Goal: Task Accomplishment & Management: Use online tool/utility

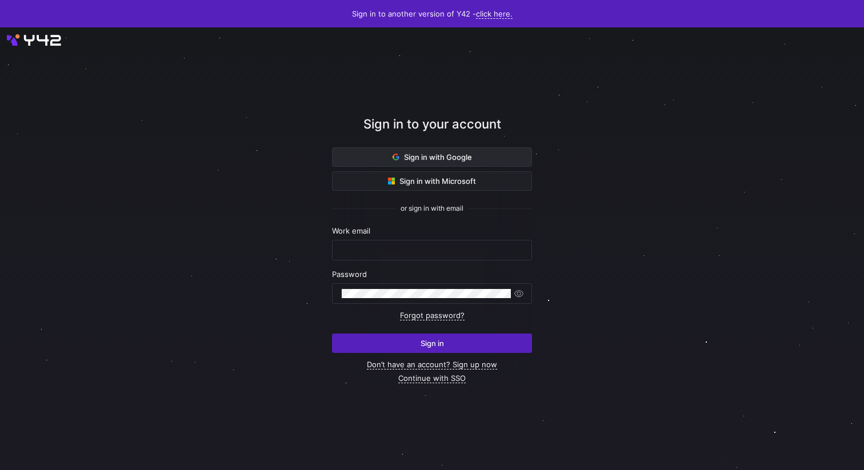
click at [431, 159] on span "Sign in with Google" at bounding box center [431, 156] width 79 height 9
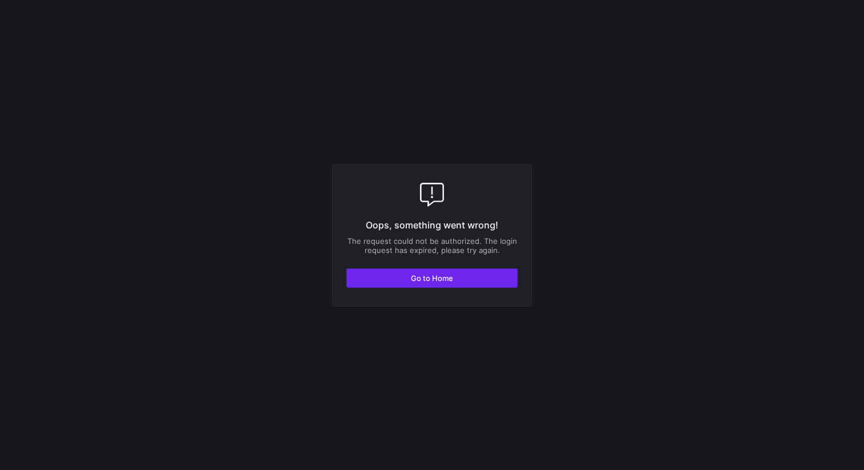
click at [481, 279] on span "button" at bounding box center [432, 278] width 170 height 18
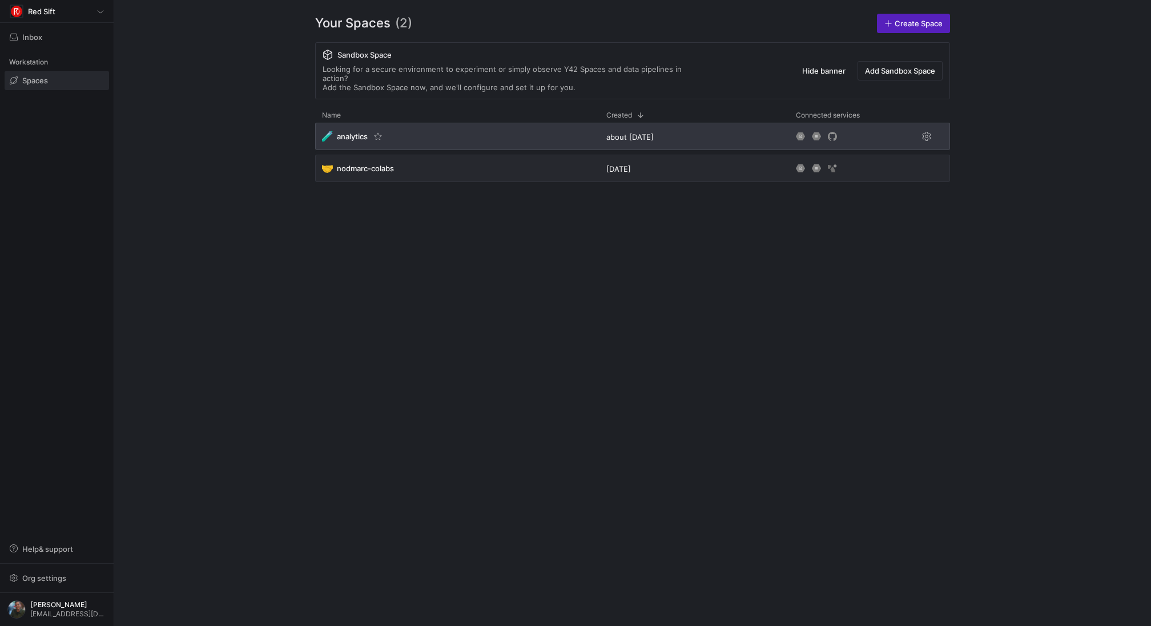
click at [348, 132] on span "analytics" at bounding box center [352, 136] width 31 height 9
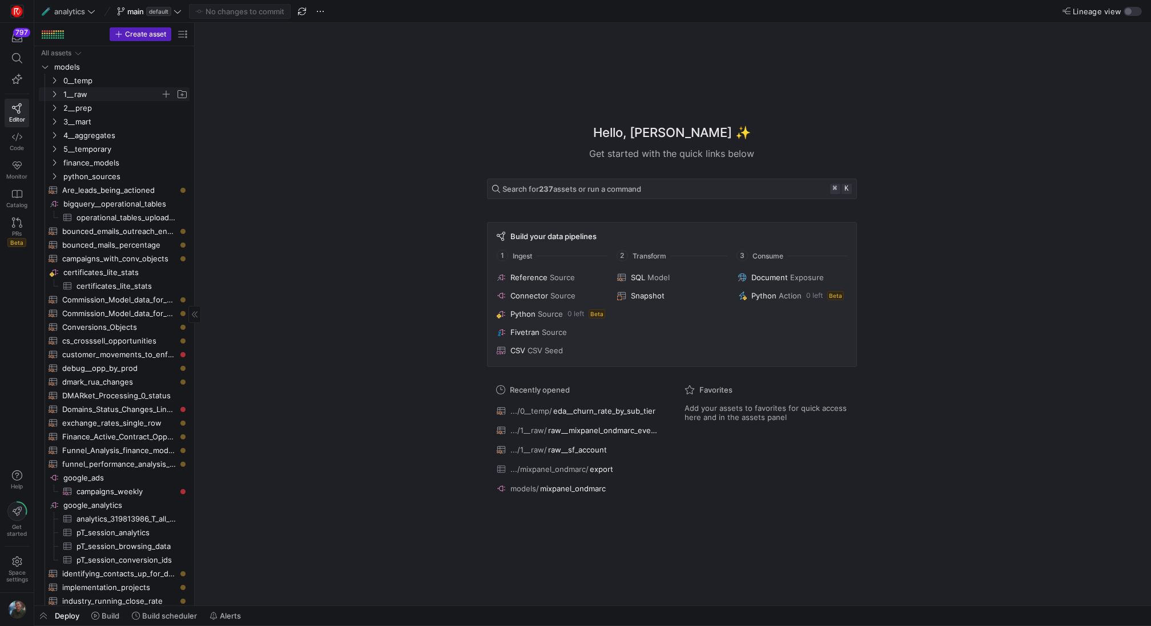
click at [106, 96] on span "1__raw" at bounding box center [111, 94] width 97 height 13
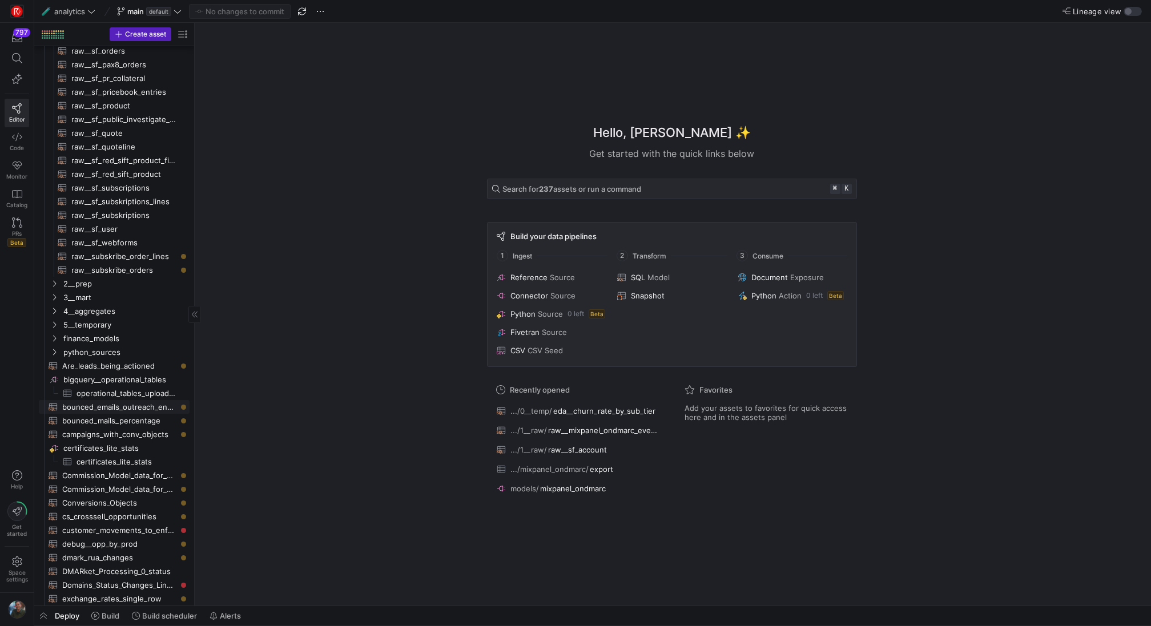
scroll to position [432, 0]
click at [97, 284] on span "2__prep" at bounding box center [111, 278] width 97 height 13
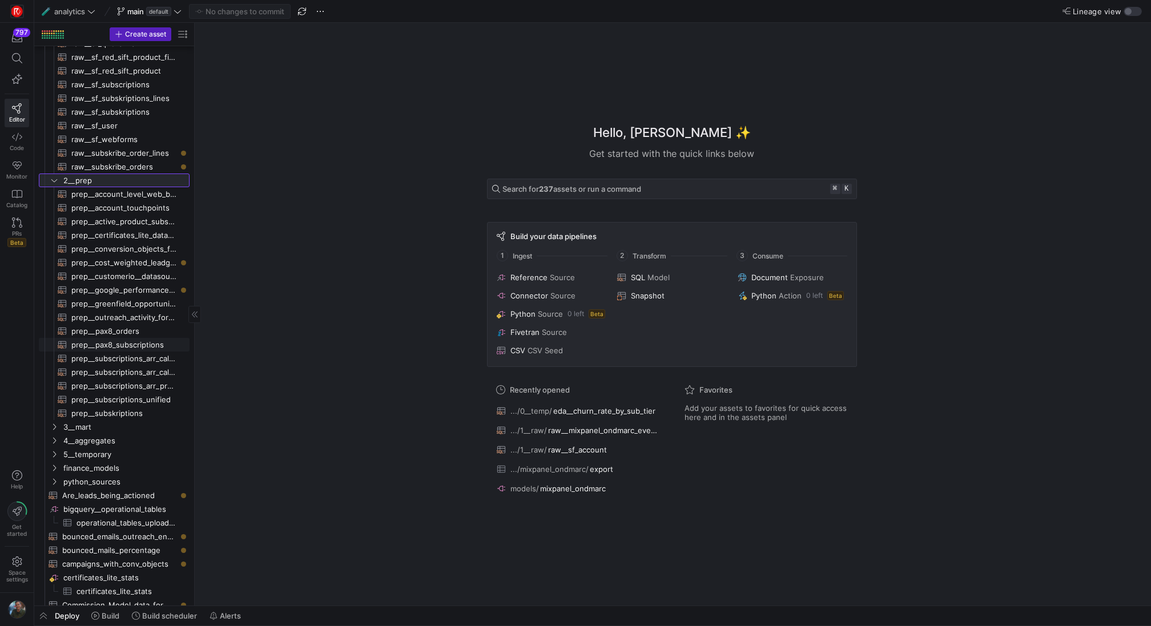
scroll to position [535, 0]
click at [116, 421] on span "3__mart" at bounding box center [111, 422] width 97 height 13
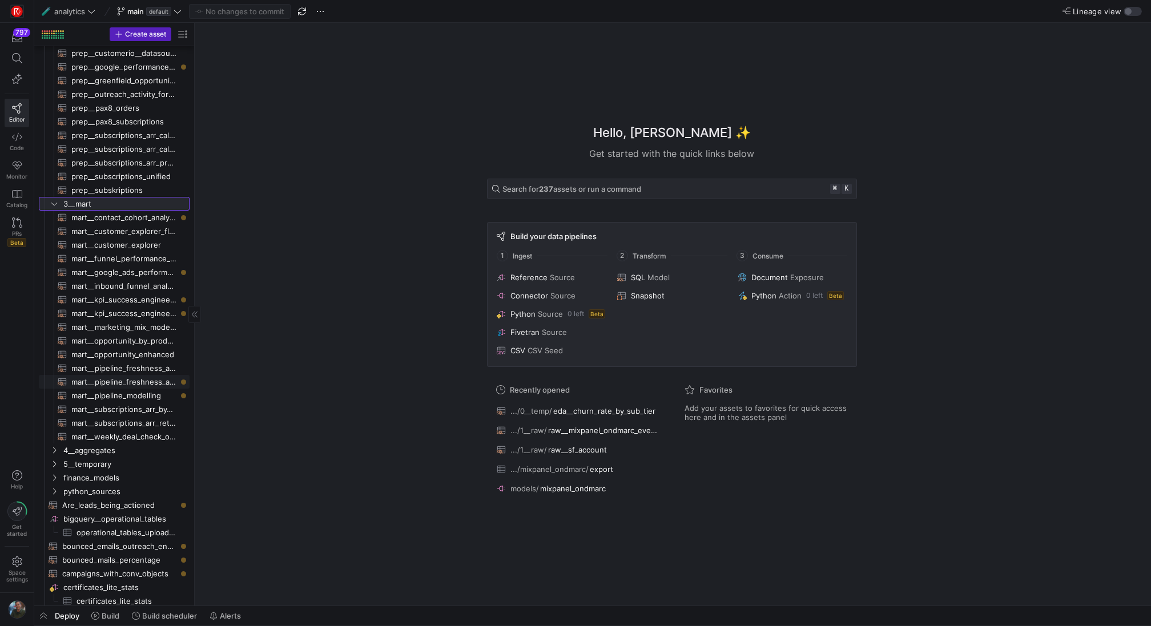
scroll to position [823, 0]
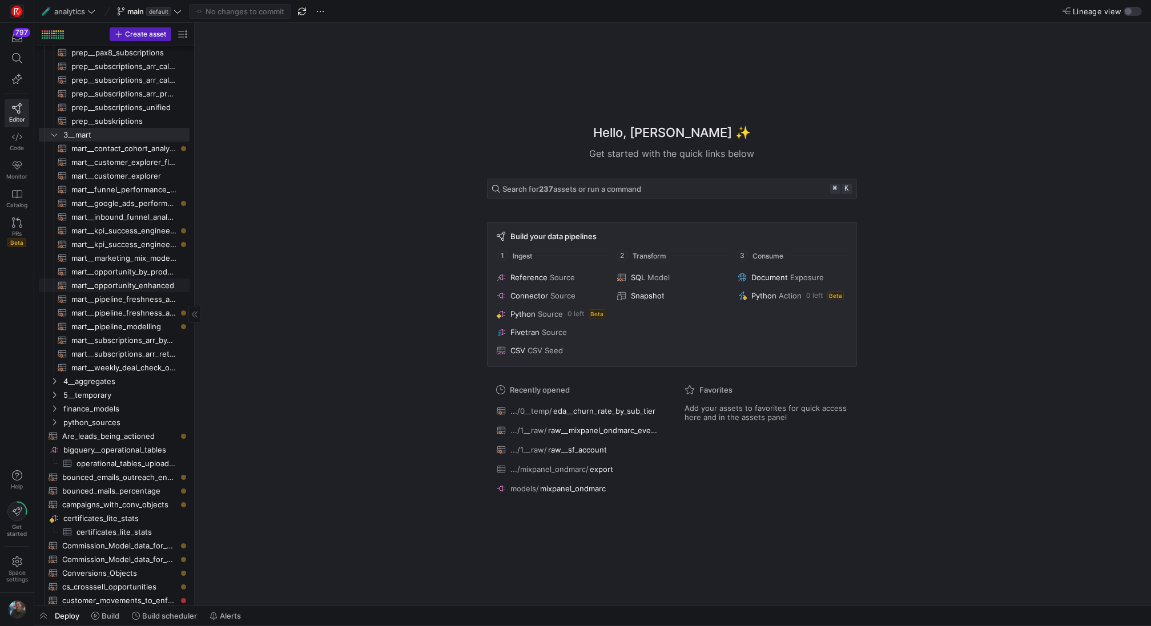
click at [148, 290] on span "mart__opportunity_enhanced​​​​​​​​​​" at bounding box center [123, 285] width 105 height 13
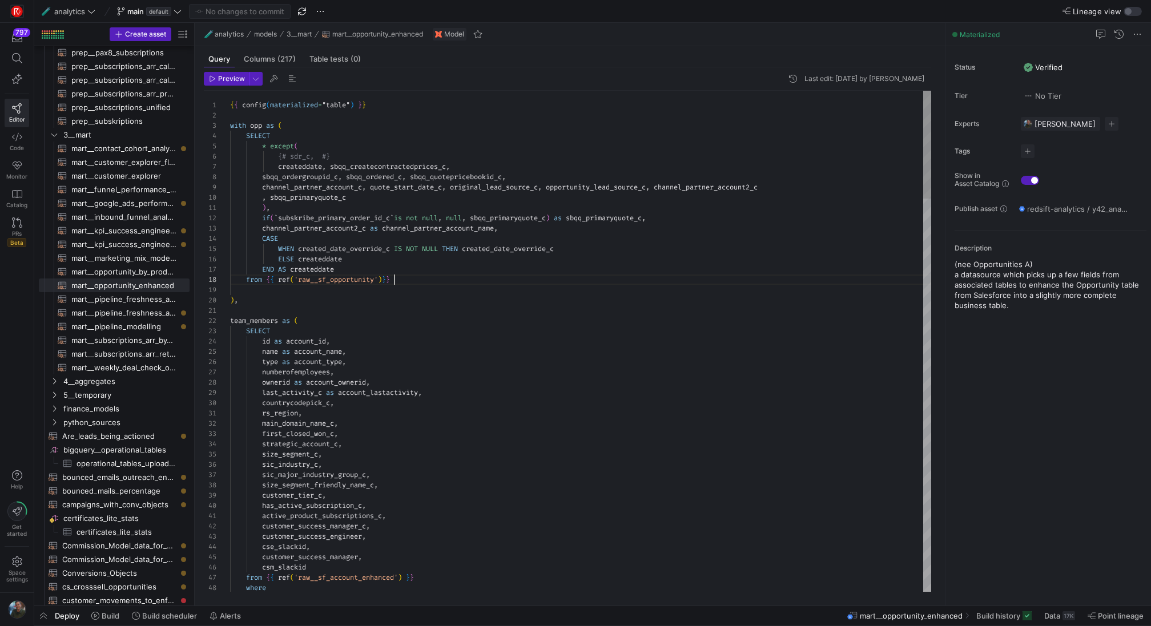
scroll to position [72, 164]
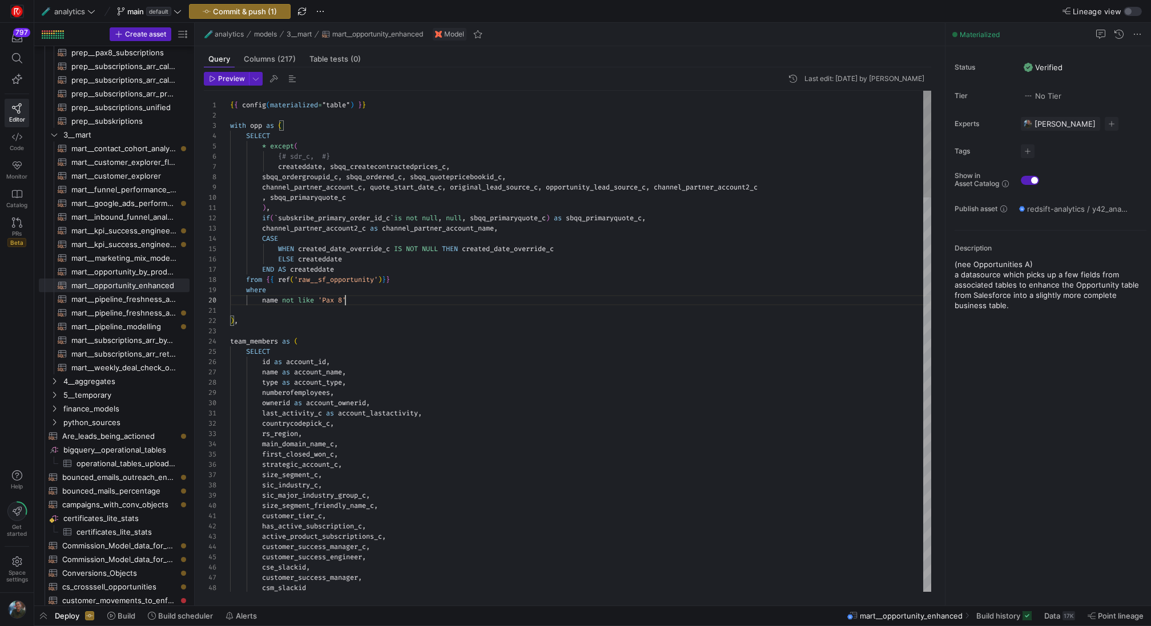
scroll to position [0, 0]
type textarea "), if( `subskribe_primary_order_id_c` is not null, null, sbqq_primaryquote_c) a…"
click at [254, 10] on span "Commit & push (1)" at bounding box center [245, 11] width 64 height 9
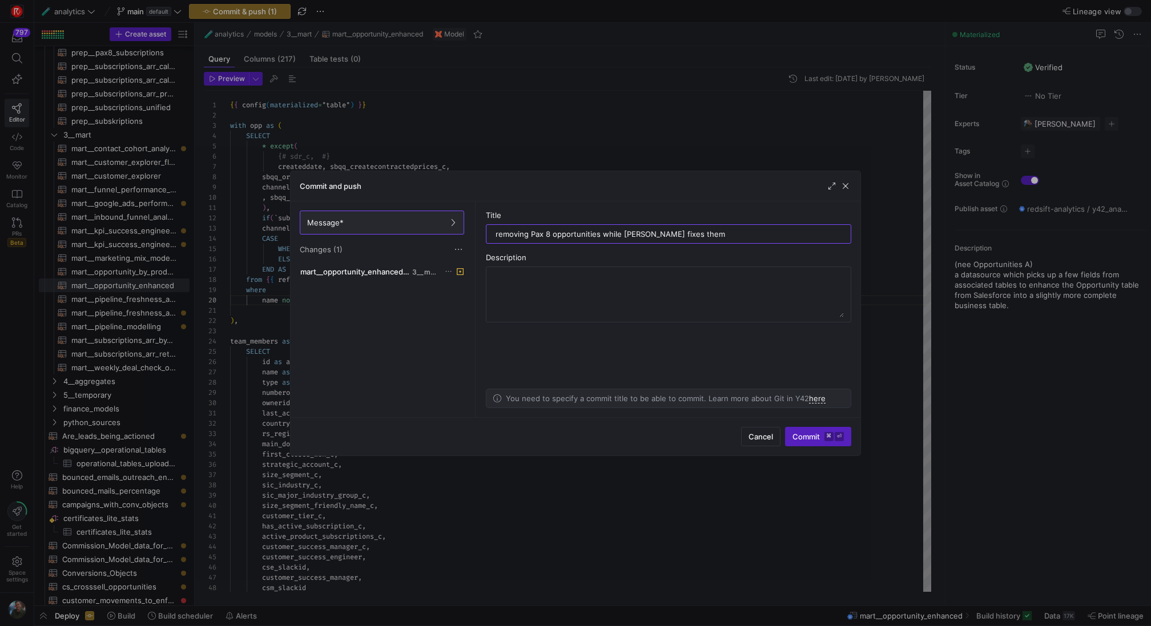
type input "removing Pax 8 opportunities while [PERSON_NAME] fixes them"
click at [831, 436] on kbd "⌘" at bounding box center [829, 436] width 9 height 9
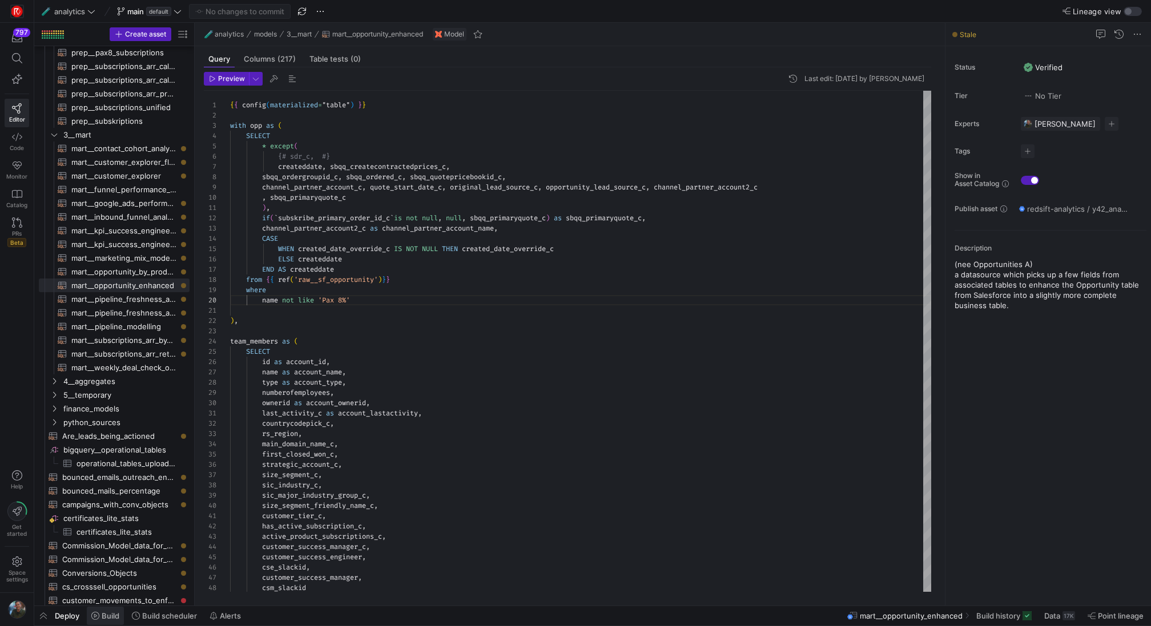
click at [119, 613] on span "Build" at bounding box center [111, 616] width 18 height 9
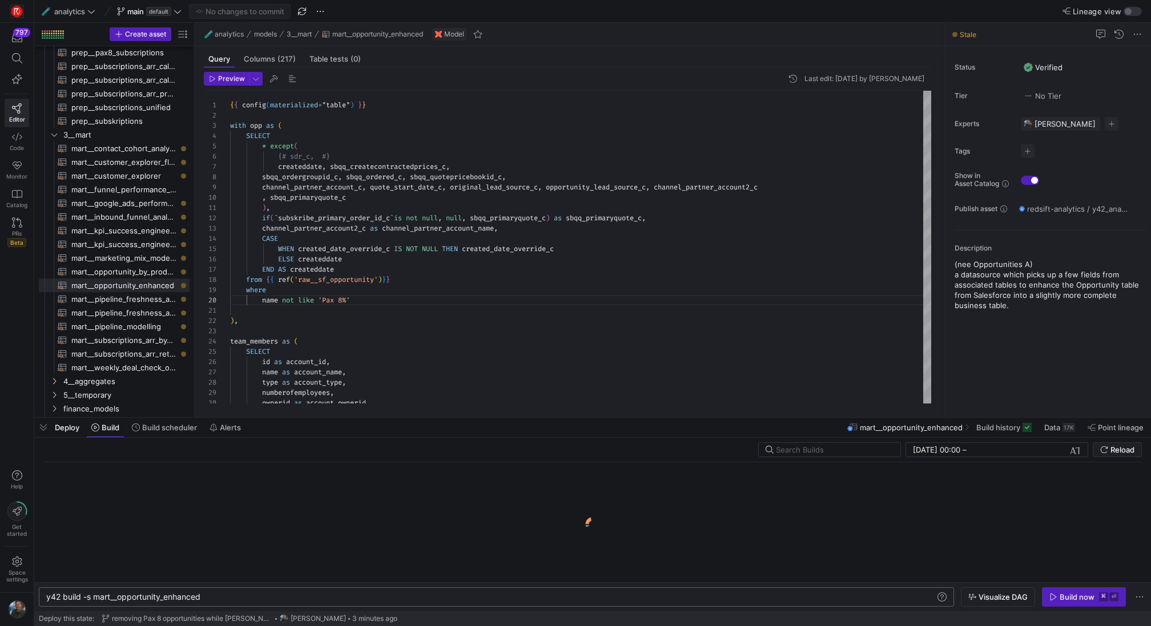
click at [219, 596] on div "y42 build -s mart__opportunity_enhanced" at bounding box center [491, 597] width 890 height 9
type textarea "y42 build -s mart__opportunity_enhanced+1"
